Goal: Navigation & Orientation: Find specific page/section

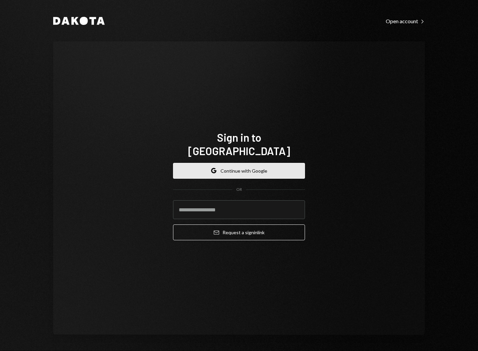
click at [246, 163] on button "Google Continue with Google" at bounding box center [239, 171] width 132 height 16
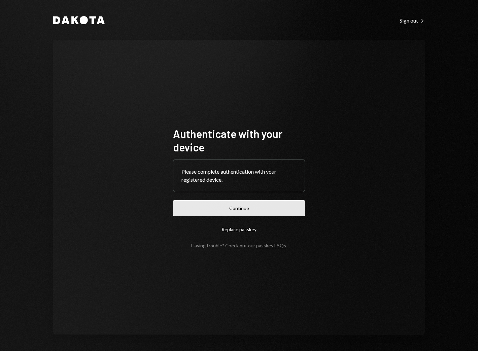
click at [265, 206] on button "Continue" at bounding box center [239, 208] width 132 height 16
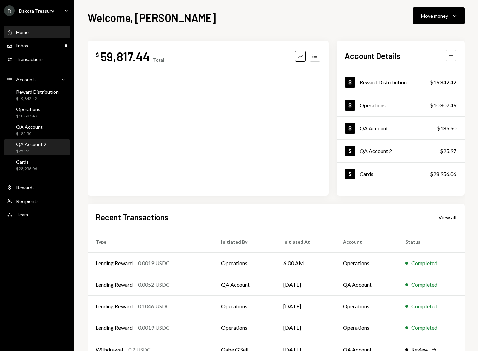
click at [56, 148] on div "QA Account 2 $25.97" at bounding box center [37, 147] width 61 height 13
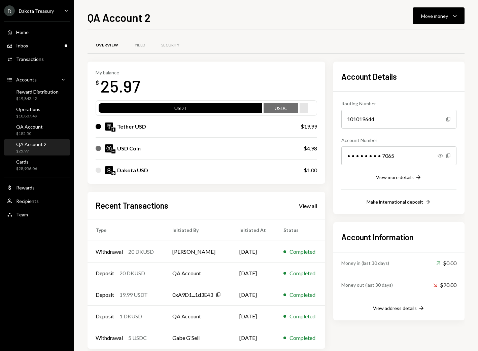
click at [48, 13] on div "Dakota Treasury" at bounding box center [36, 11] width 35 height 6
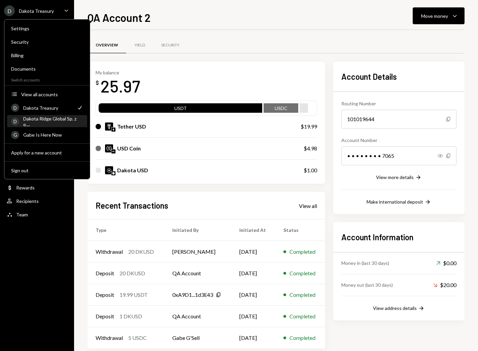
click at [55, 123] on div "Dakota Ridge Global Sp. z o...." at bounding box center [53, 121] width 60 height 11
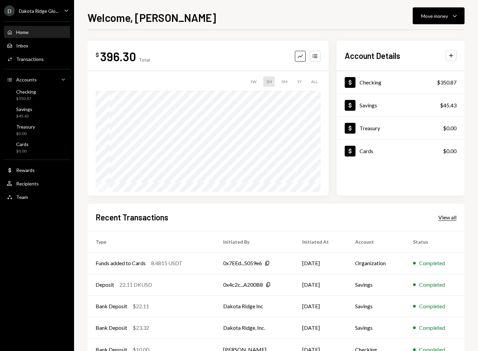
click at [452, 217] on div "View all" at bounding box center [447, 217] width 18 height 7
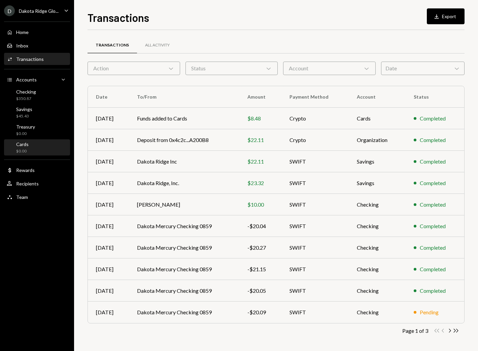
click at [67, 145] on div "Cards $0.00" at bounding box center [37, 147] width 61 height 13
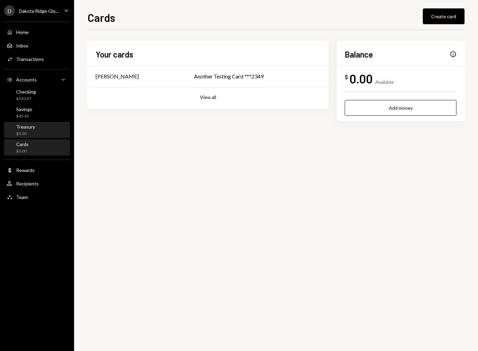
click at [63, 126] on div "Treasury $0.00" at bounding box center [37, 130] width 61 height 13
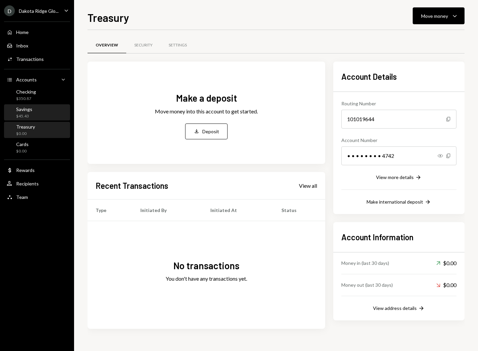
click at [61, 107] on div "Savings $45.43" at bounding box center [37, 112] width 61 height 13
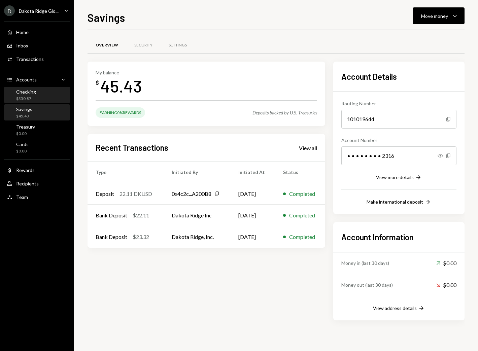
click at [58, 89] on div "Checking $350.87" at bounding box center [37, 95] width 61 height 13
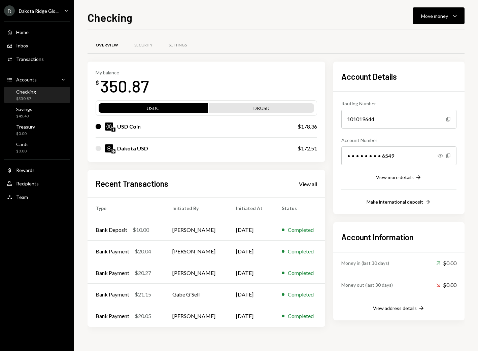
click at [81, 105] on div "Checking Move money Caret Down Overview Security Settings My balance $ 350.87 U…" at bounding box center [276, 175] width 404 height 351
click at [41, 31] on div "Home Home" at bounding box center [37, 32] width 61 height 6
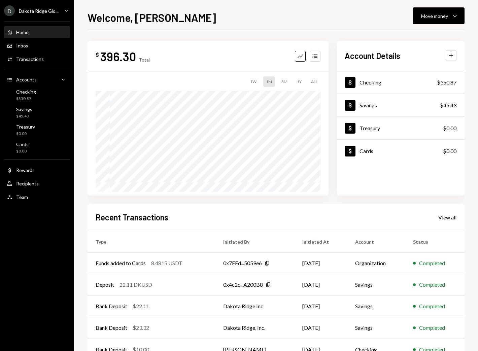
click at [83, 146] on div "Welcome, [PERSON_NAME] Move money Caret Down $ 396.30 Total Graph Accounts 1W 1…" at bounding box center [276, 175] width 404 height 351
click at [56, 94] on div "Checking $350.87" at bounding box center [37, 95] width 61 height 13
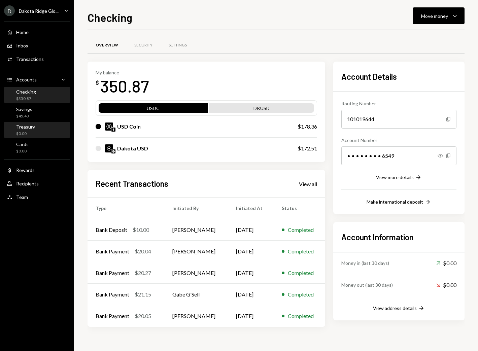
click at [48, 127] on div "Treasury $0.00" at bounding box center [37, 130] width 61 height 13
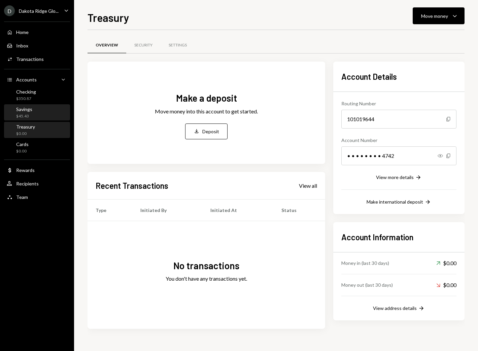
click at [48, 112] on div "Savings $45.43" at bounding box center [37, 112] width 61 height 13
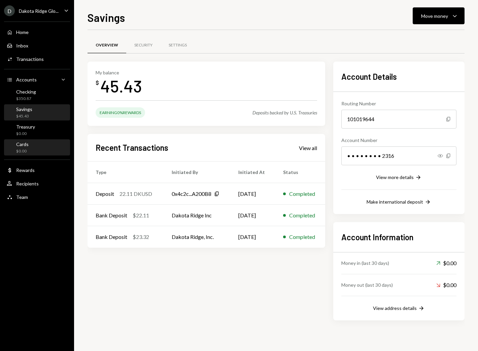
click at [47, 146] on div "Cards $0.00" at bounding box center [37, 147] width 61 height 13
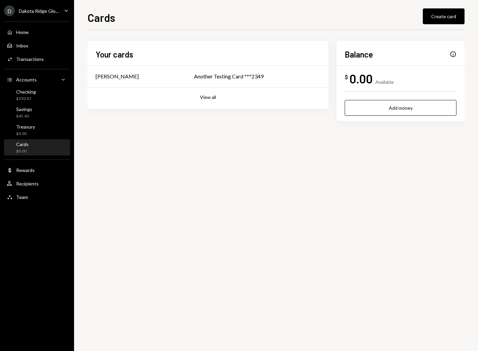
click at [51, 11] on div "Dakota Ridge Glo..." at bounding box center [39, 11] width 40 height 6
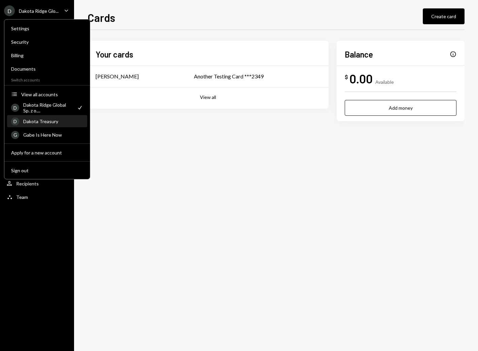
click at [62, 122] on div "Dakota Treasury" at bounding box center [53, 122] width 60 height 6
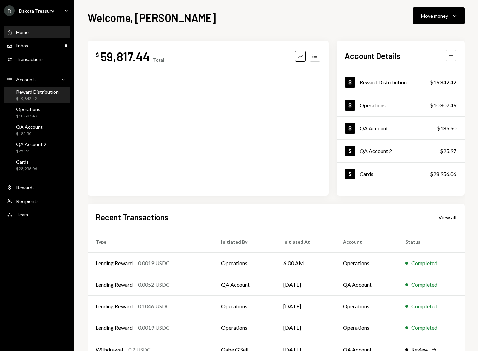
click at [52, 101] on div "Reward Distribution $19,842.42" at bounding box center [37, 95] width 61 height 15
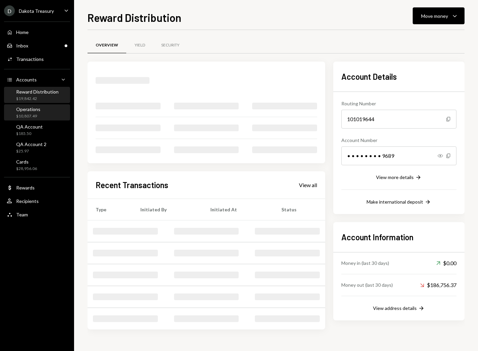
click at [52, 109] on div "Operations $10,807.49" at bounding box center [37, 112] width 61 height 13
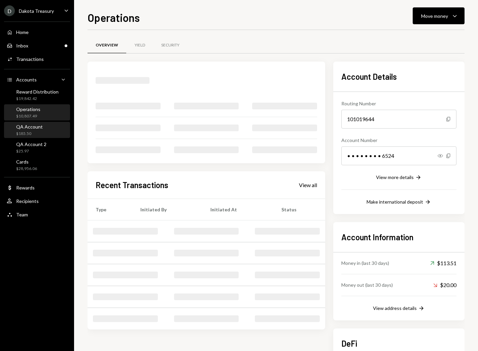
click at [51, 128] on div "QA Account $185.50" at bounding box center [37, 130] width 61 height 13
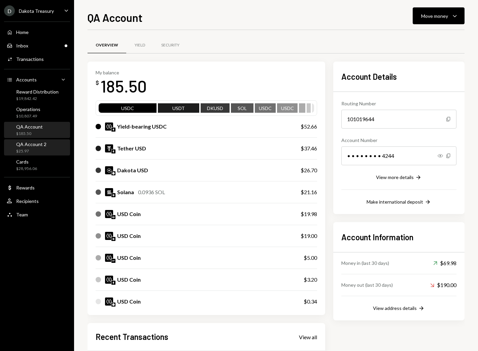
click at [51, 143] on div "QA Account 2 $25.97" at bounding box center [37, 147] width 61 height 13
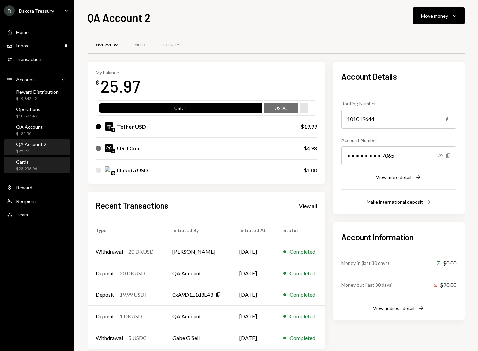
click at [52, 162] on div "Cards $28,956.06" at bounding box center [37, 165] width 61 height 13
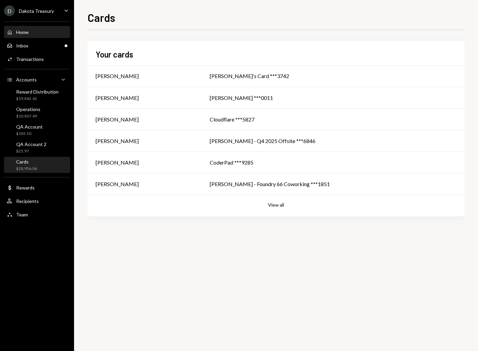
click at [51, 29] on div "Home Home" at bounding box center [37, 32] width 61 height 11
